Goal: Transaction & Acquisition: Purchase product/service

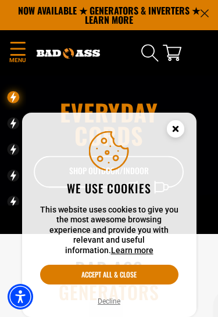
click at [149, 277] on button "Accept all & close" at bounding box center [109, 274] width 138 height 20
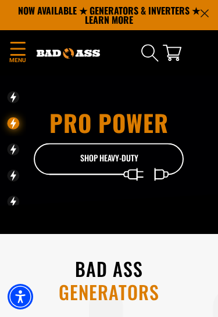
click at [24, 54] on icon "Menu" at bounding box center [17, 48] width 15 height 13
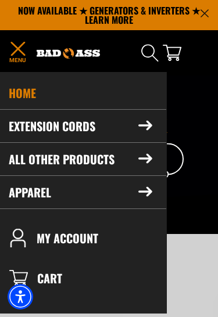
click at [104, 125] on summary "Extension Cords" at bounding box center [80, 126] width 171 height 32
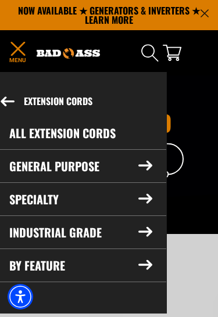
click at [110, 131] on link "All Extension Cords" at bounding box center [80, 133] width 171 height 32
click at [92, 141] on link "All Extension Cords" at bounding box center [80, 133] width 171 height 32
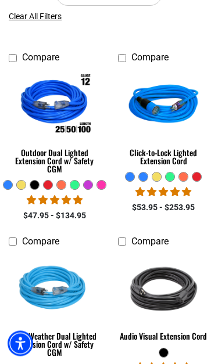
scroll to position [288, 0]
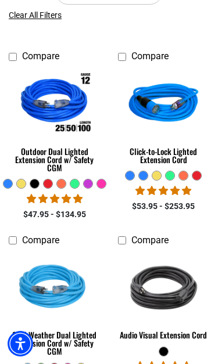
click at [32, 168] on div "Outdoor Dual Lighted Extension Cord w/ Safety CGM" at bounding box center [55, 159] width 92 height 24
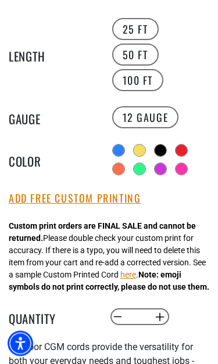
scroll to position [483, 0]
click at [157, 116] on label "12 Gauge" at bounding box center [145, 117] width 67 height 22
click at [163, 120] on label "12 Gauge" at bounding box center [145, 117] width 67 height 22
click at [168, 121] on label "12 Gauge" at bounding box center [145, 117] width 67 height 22
click at [154, 118] on label "12 Gauge" at bounding box center [145, 117] width 67 height 22
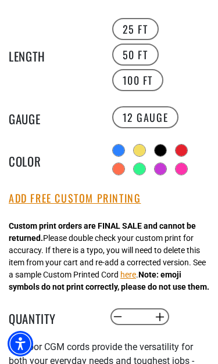
click at [146, 54] on label "50 FT" at bounding box center [135, 55] width 46 height 22
click at [151, 89] on label "100 FT" at bounding box center [138, 80] width 52 height 22
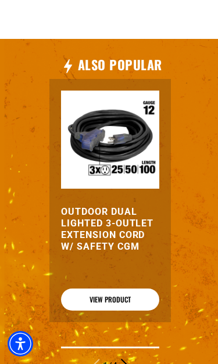
scroll to position [1297, 0]
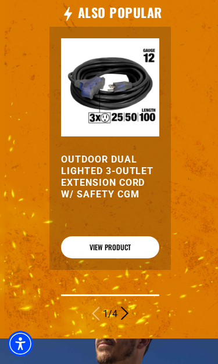
click at [150, 129] on img at bounding box center [110, 87] width 98 height 98
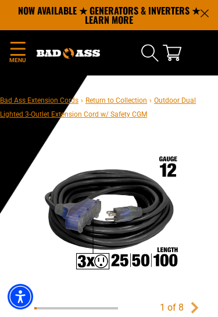
click at [22, 57] on span "Menu" at bounding box center [17, 60] width 17 height 9
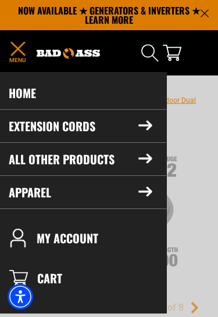
click at [102, 129] on summary "Extension Cords" at bounding box center [80, 126] width 171 height 32
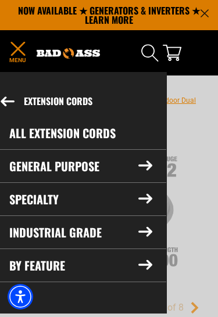
click at [103, 204] on summary "Specialty" at bounding box center [80, 199] width 171 height 32
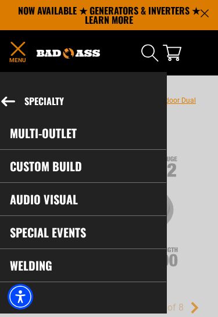
click at [20, 49] on icon "Menu" at bounding box center [18, 49] width 19 height 14
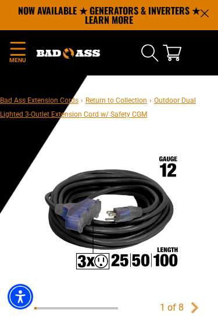
click at [26, 56] on span "Menu" at bounding box center [17, 60] width 17 height 9
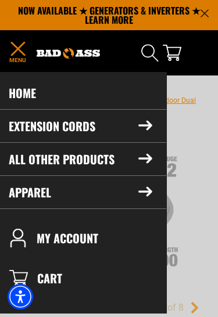
click at [137, 166] on summary "All Other Products" at bounding box center [80, 159] width 171 height 32
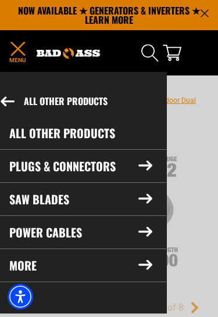
click at [9, 99] on icon at bounding box center [8, 101] width 14 height 10
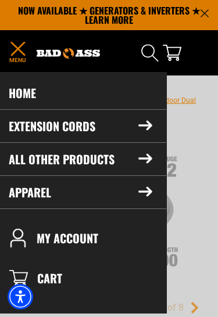
click at [26, 133] on summary "Extension Cords" at bounding box center [80, 126] width 171 height 32
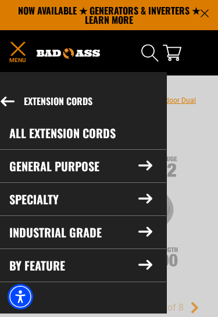
click at [137, 269] on summary "By Feature" at bounding box center [80, 265] width 171 height 32
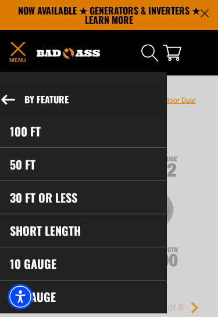
scroll to position [2, 0]
click at [95, 267] on link "10 gauge" at bounding box center [81, 263] width 170 height 32
click at [30, 259] on link "10 gauge" at bounding box center [81, 263] width 170 height 32
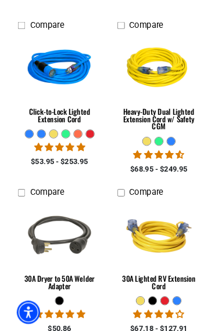
scroll to position [324, 0]
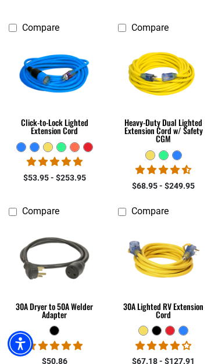
click at [187, 147] on link "Heavy-Duty Dual Lighted Extension Cord w/ Safety CGM" at bounding box center [164, 94] width 92 height 111
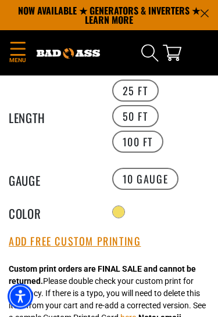
scroll to position [421, 0]
click at [154, 150] on label "100 FT" at bounding box center [138, 142] width 52 height 22
